Goal: Use online tool/utility: Use online tool/utility

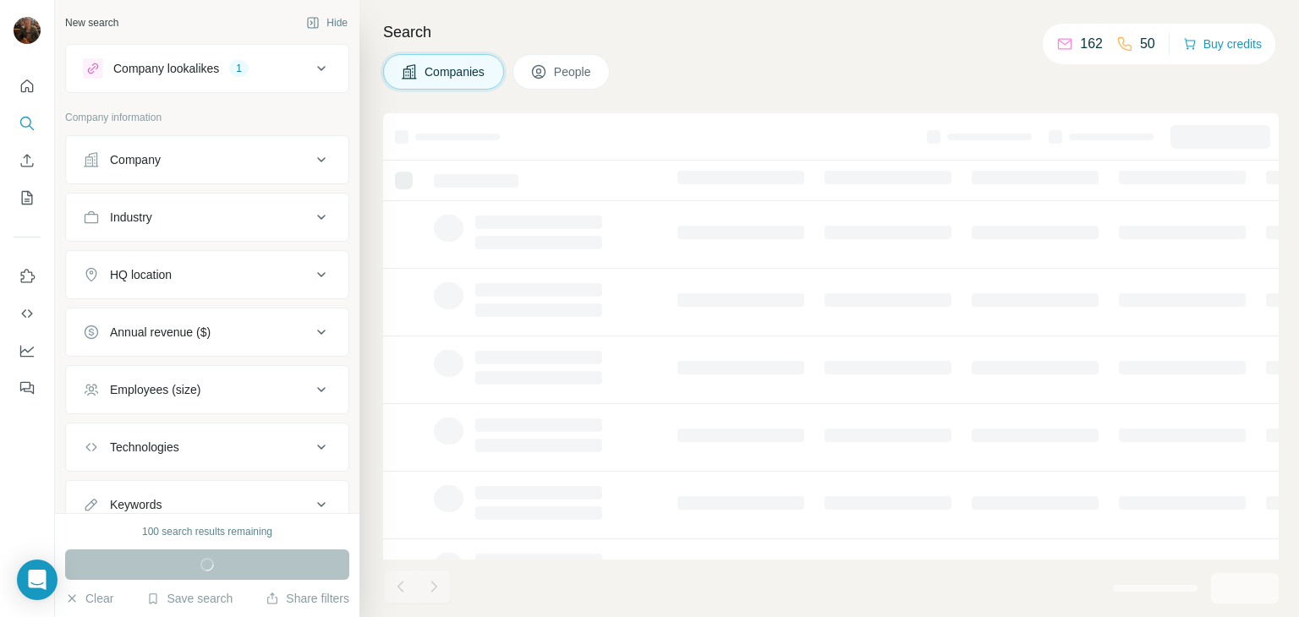
click at [311, 271] on icon at bounding box center [321, 275] width 20 height 20
click at [190, 312] on input "text" at bounding box center [207, 317] width 249 height 30
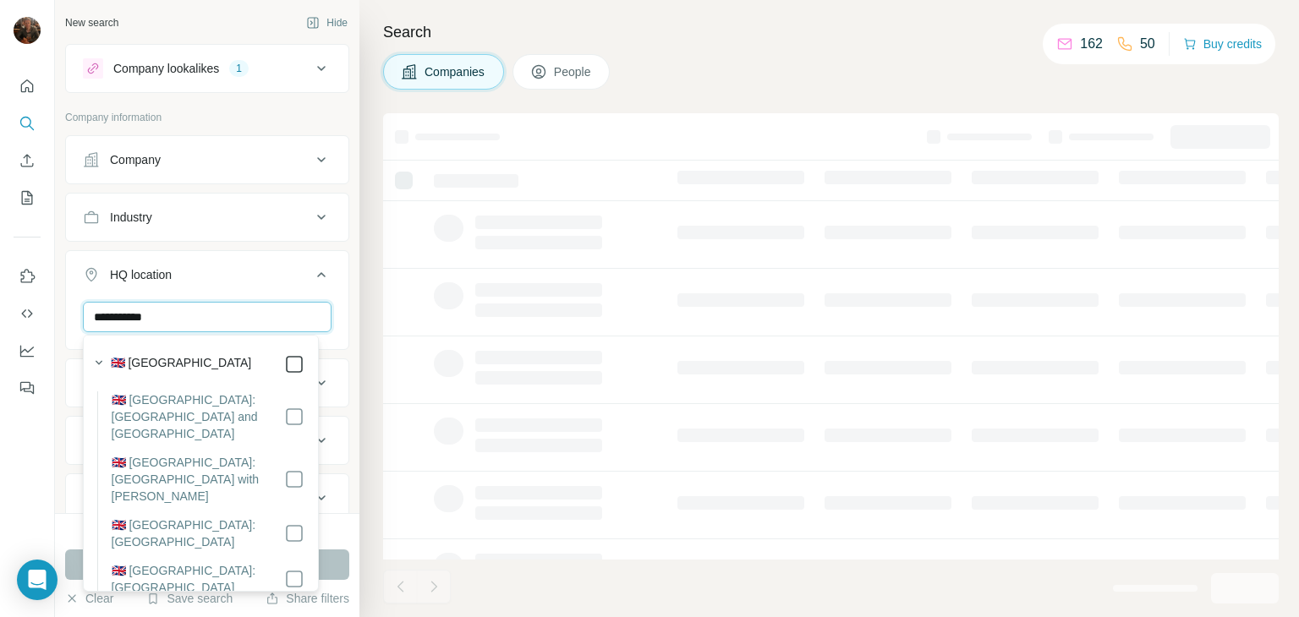
type input "**********"
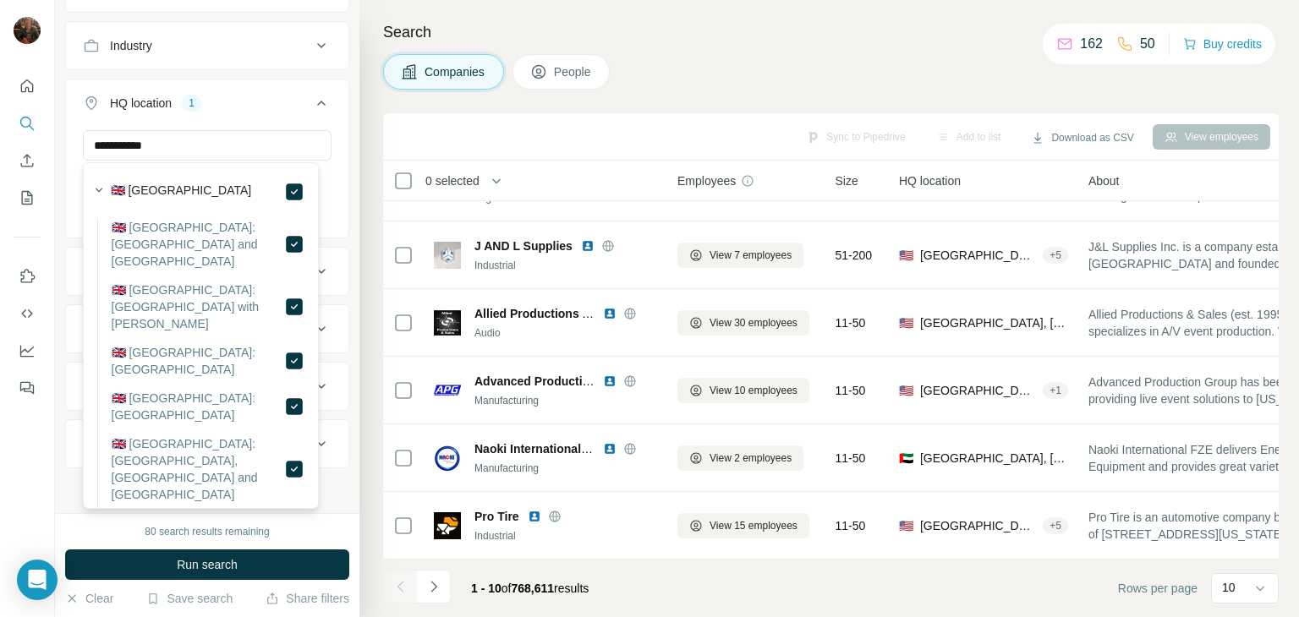
scroll to position [244, 0]
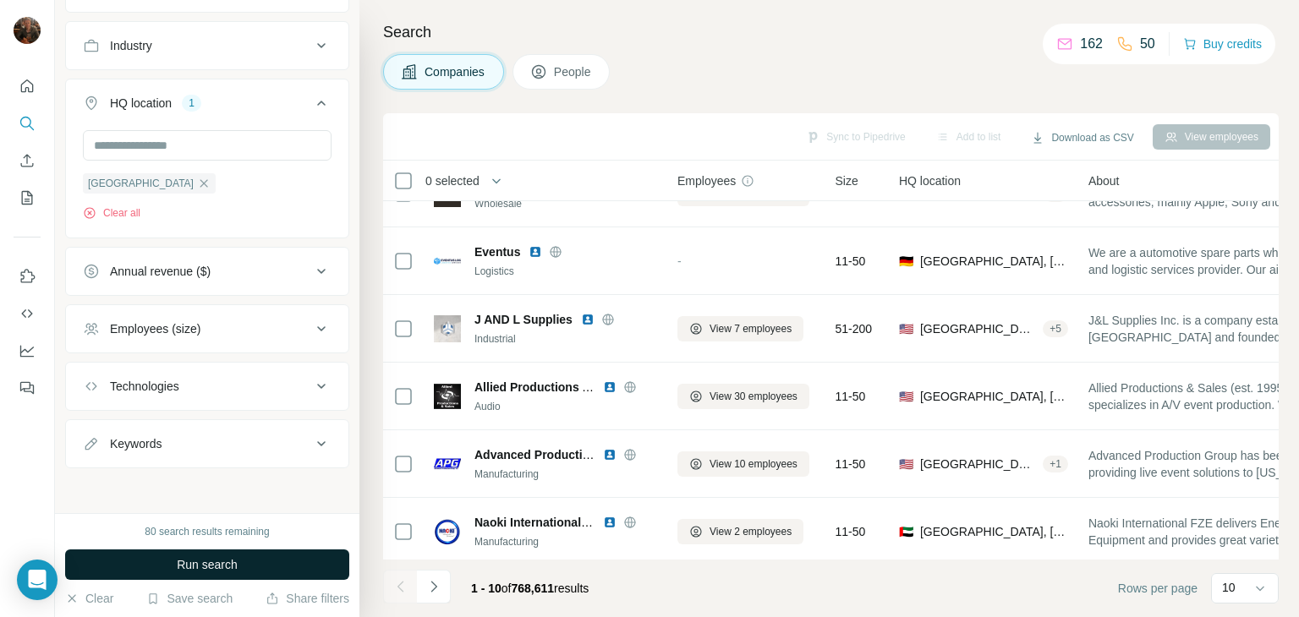
click at [305, 563] on button "Run search" at bounding box center [207, 565] width 284 height 30
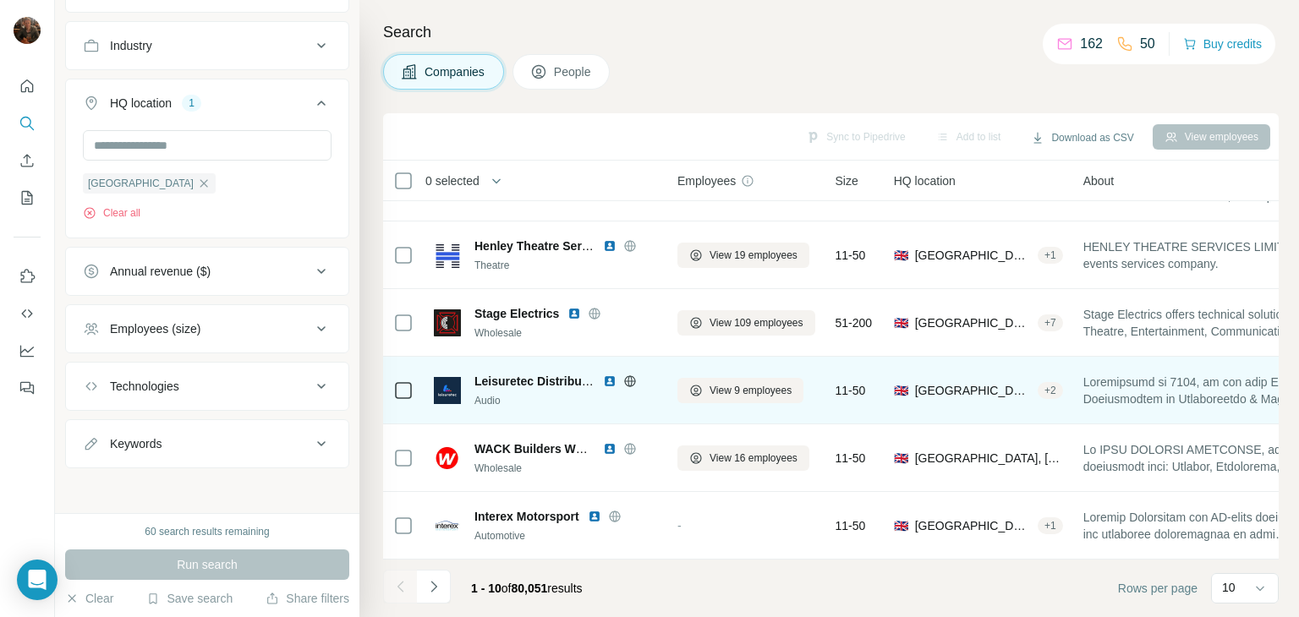
scroll to position [0, 0]
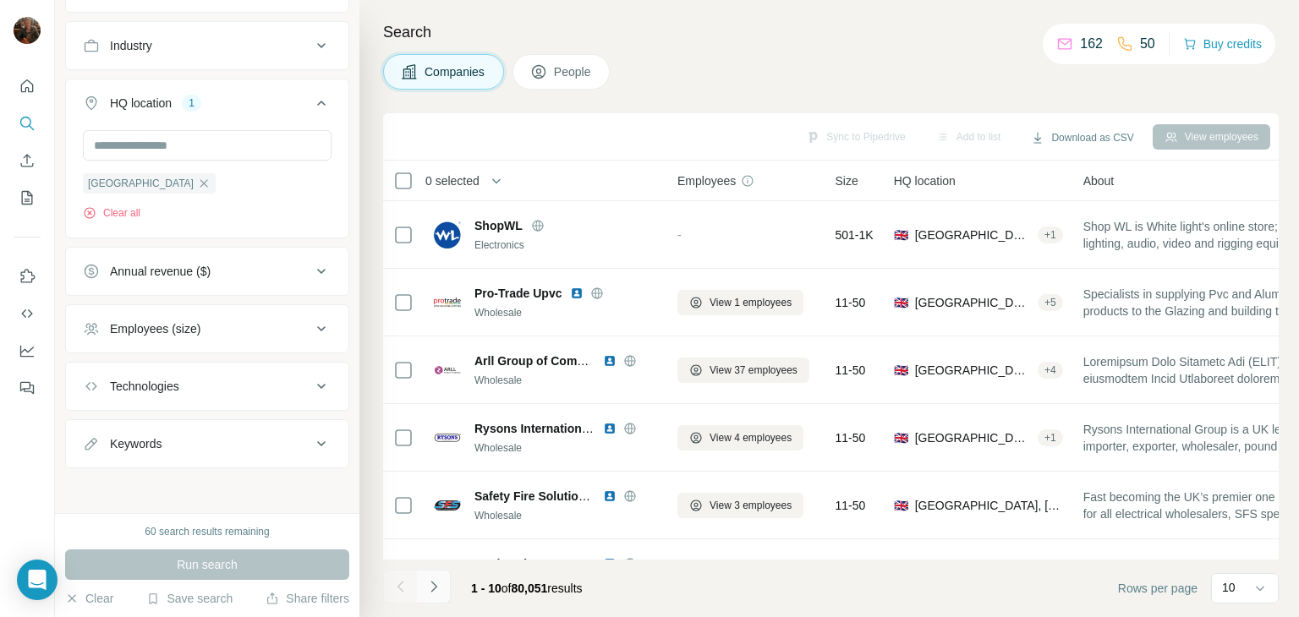
click at [439, 583] on icon "Navigate to next page" at bounding box center [433, 586] width 17 height 17
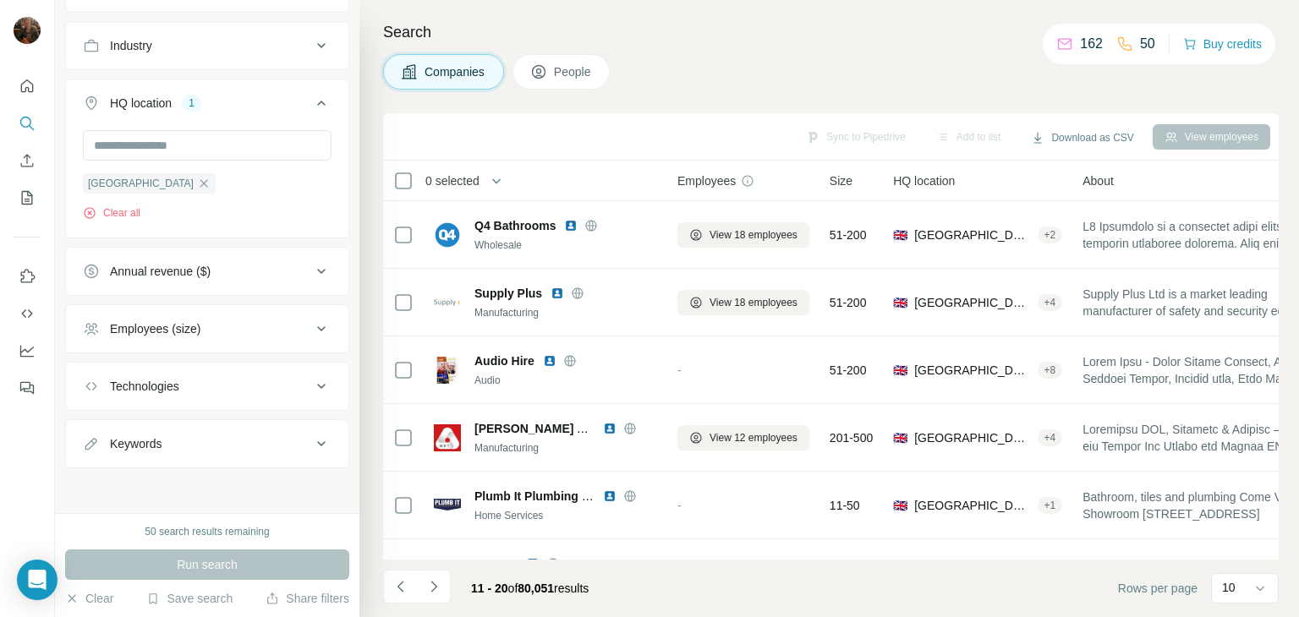
click at [1265, 587] on icon at bounding box center [1259, 588] width 17 height 17
click at [1256, 454] on div "60" at bounding box center [1244, 452] width 39 height 17
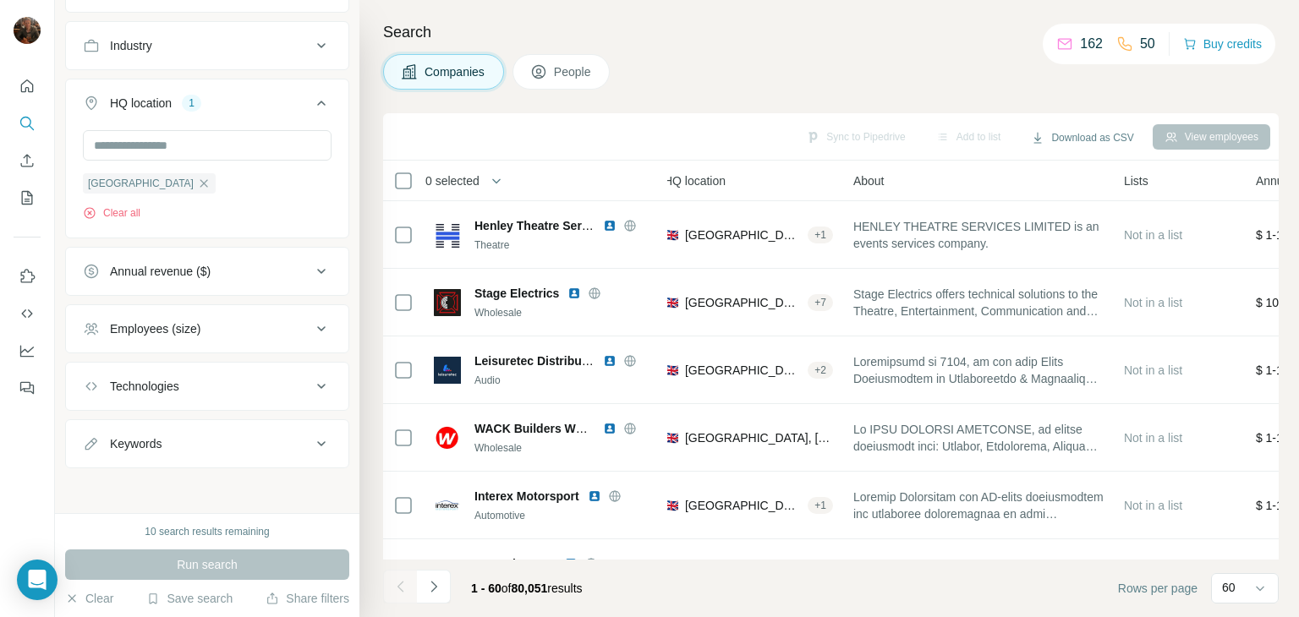
scroll to position [0, 235]
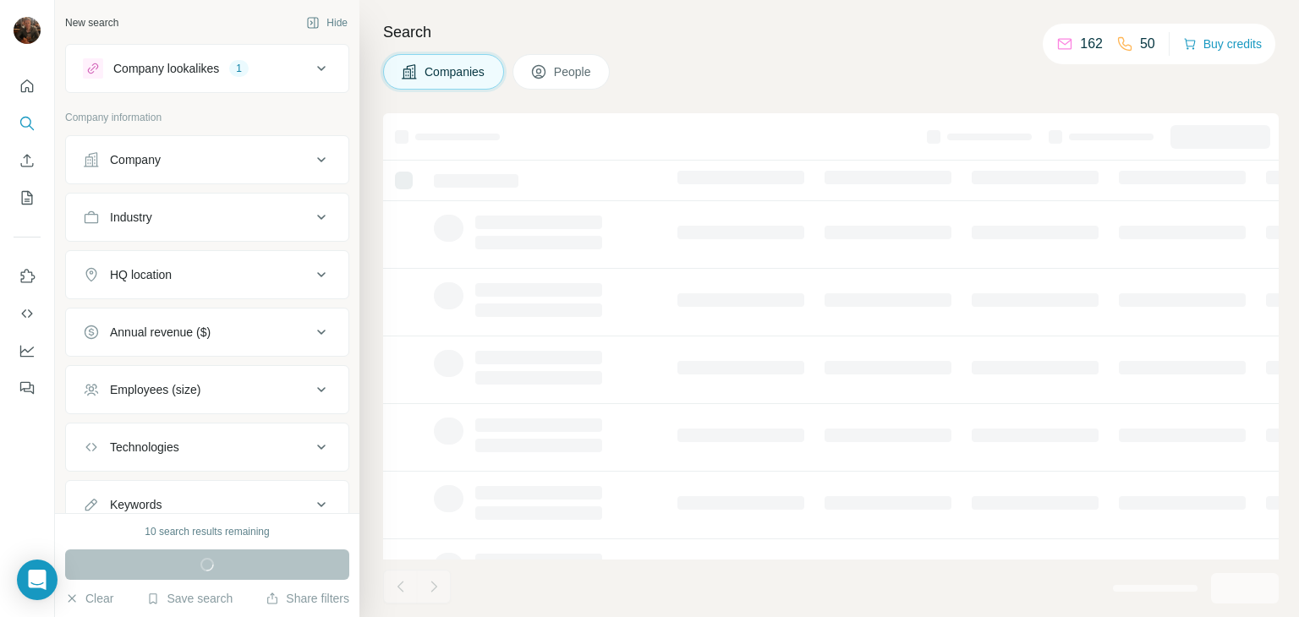
click at [311, 277] on icon at bounding box center [321, 275] width 20 height 20
click at [245, 310] on input "text" at bounding box center [207, 317] width 249 height 30
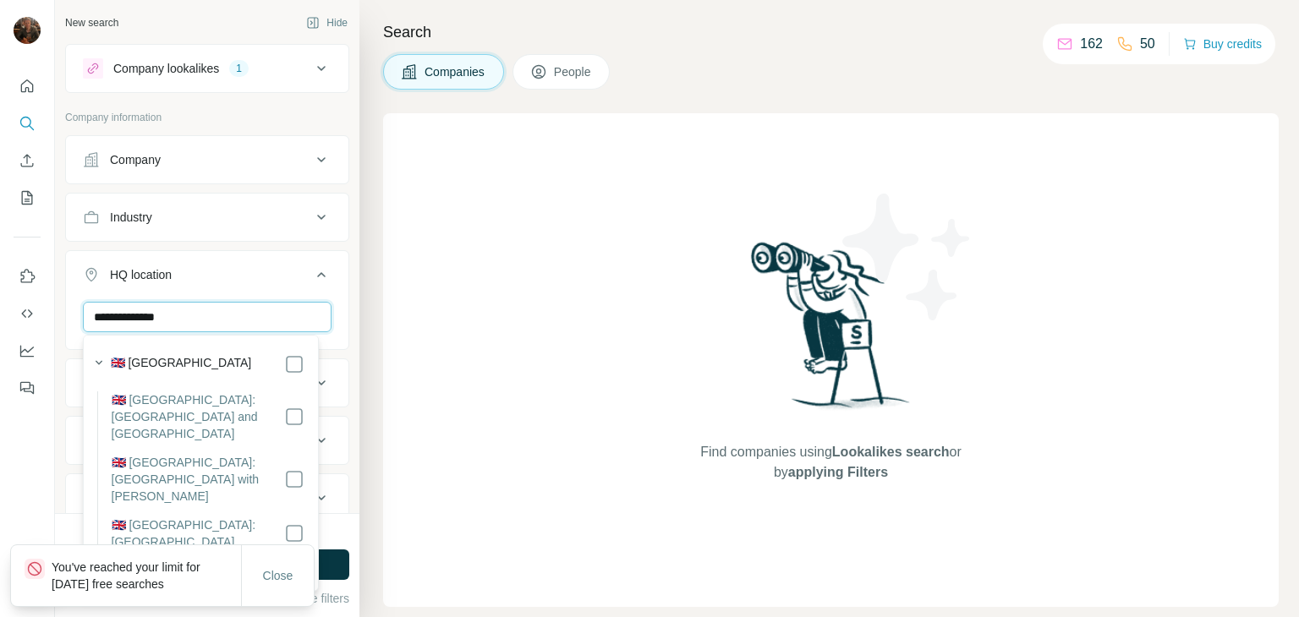
type input "**********"
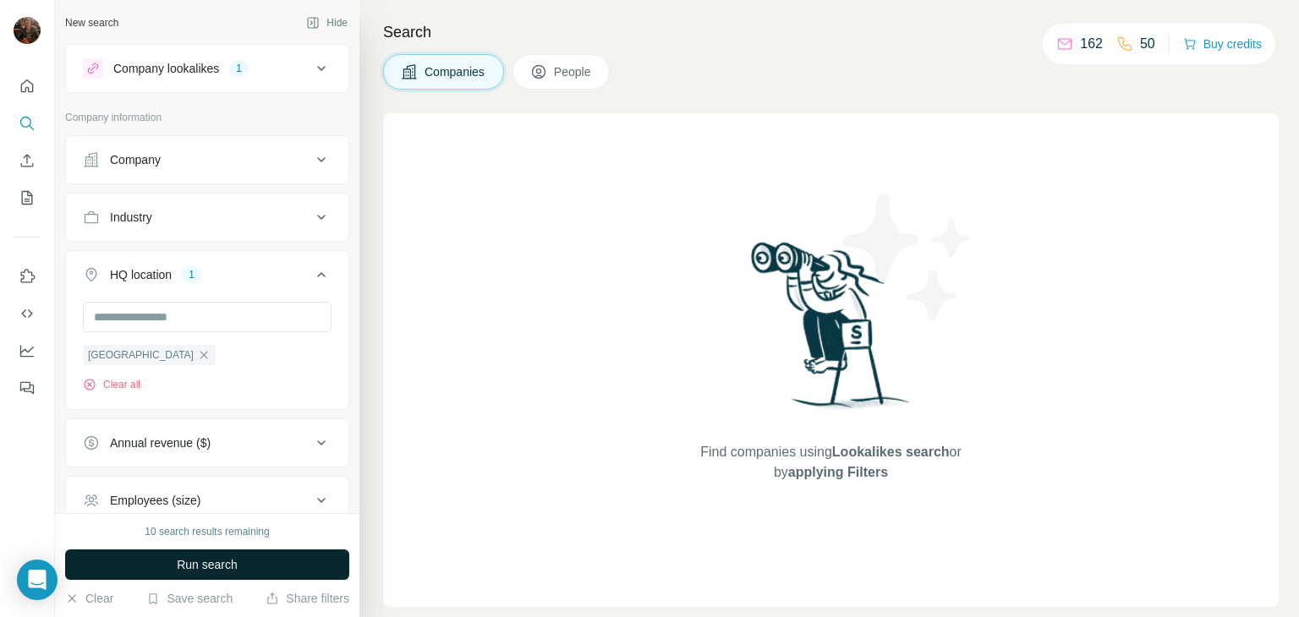
click at [332, 558] on button "Run search" at bounding box center [207, 565] width 284 height 30
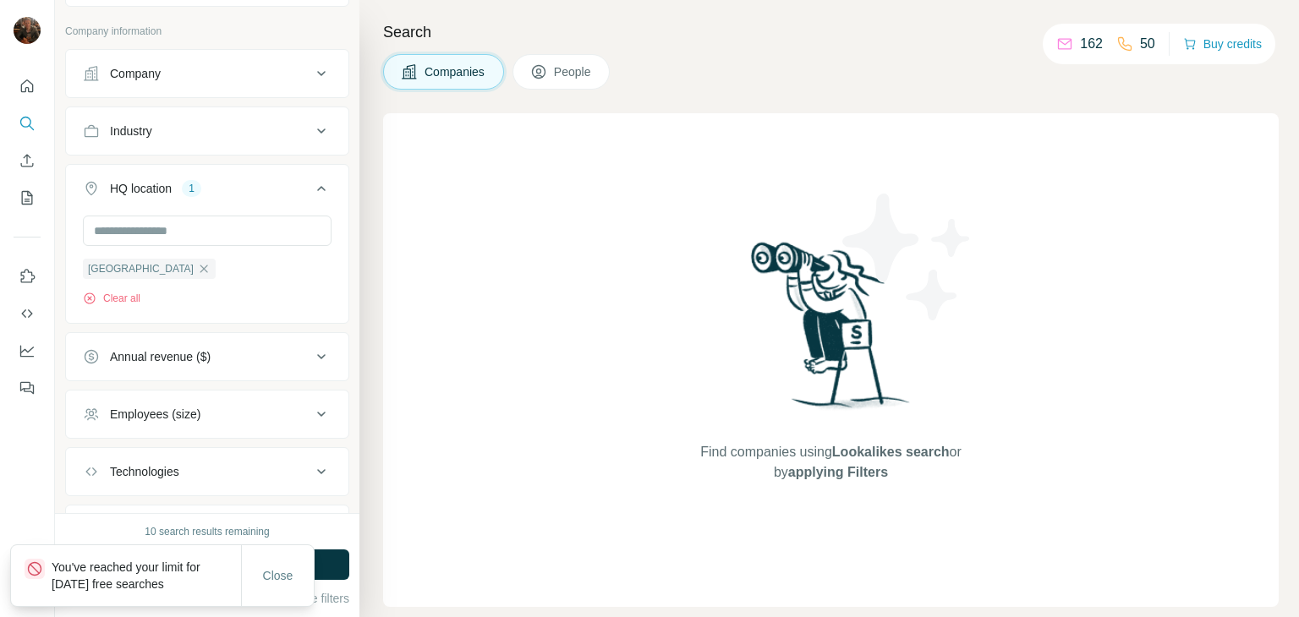
scroll to position [108, 0]
